Goal: Navigation & Orientation: Find specific page/section

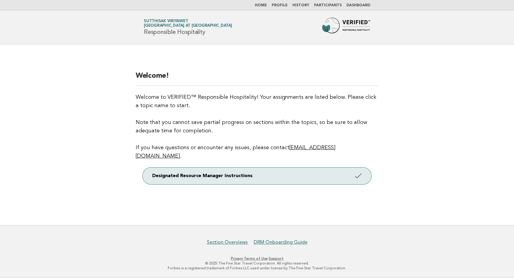
click at [356, 4] on link "Dashboard" at bounding box center [359, 6] width 24 height 4
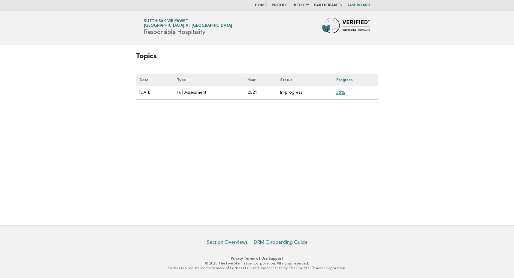
click at [343, 93] on link "55%" at bounding box center [340, 92] width 9 height 5
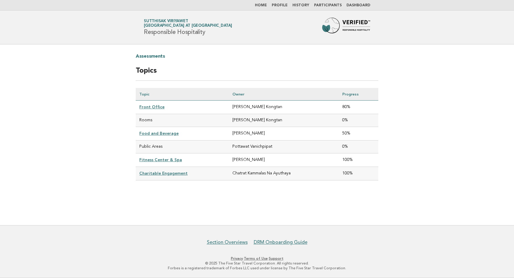
click at [281, 4] on link "Profile" at bounding box center [280, 6] width 16 height 4
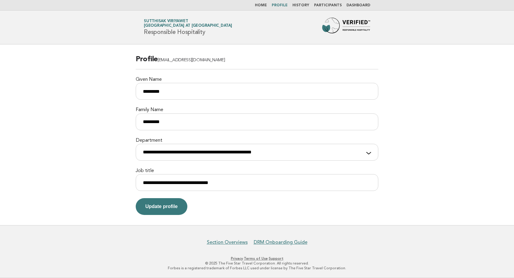
click at [355, 6] on link "Dashboard" at bounding box center [359, 6] width 24 height 4
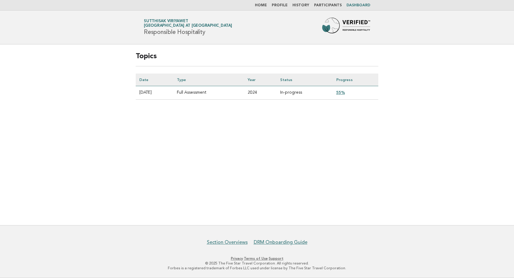
click at [342, 92] on link "55%" at bounding box center [340, 92] width 9 height 5
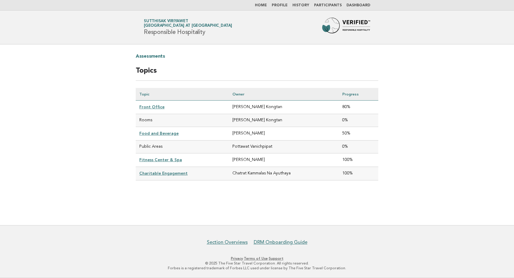
click at [322, 7] on li "Participants" at bounding box center [328, 5] width 28 height 5
click at [322, 5] on link "Participants" at bounding box center [328, 6] width 28 height 4
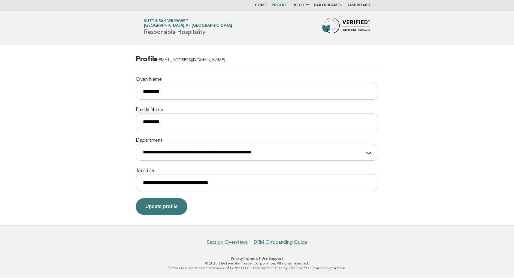
click at [354, 6] on link "Dashboard" at bounding box center [359, 6] width 24 height 4
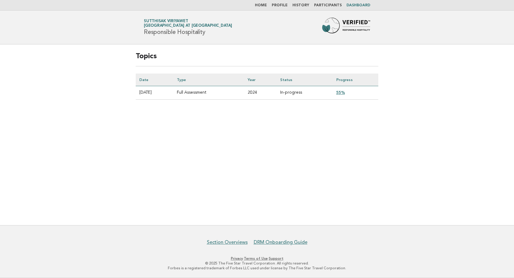
click at [328, 4] on link "Participants" at bounding box center [328, 6] width 28 height 4
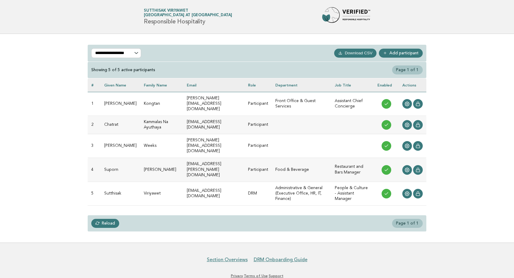
scroll to position [10, 0]
